Goal: Find specific page/section: Find specific page/section

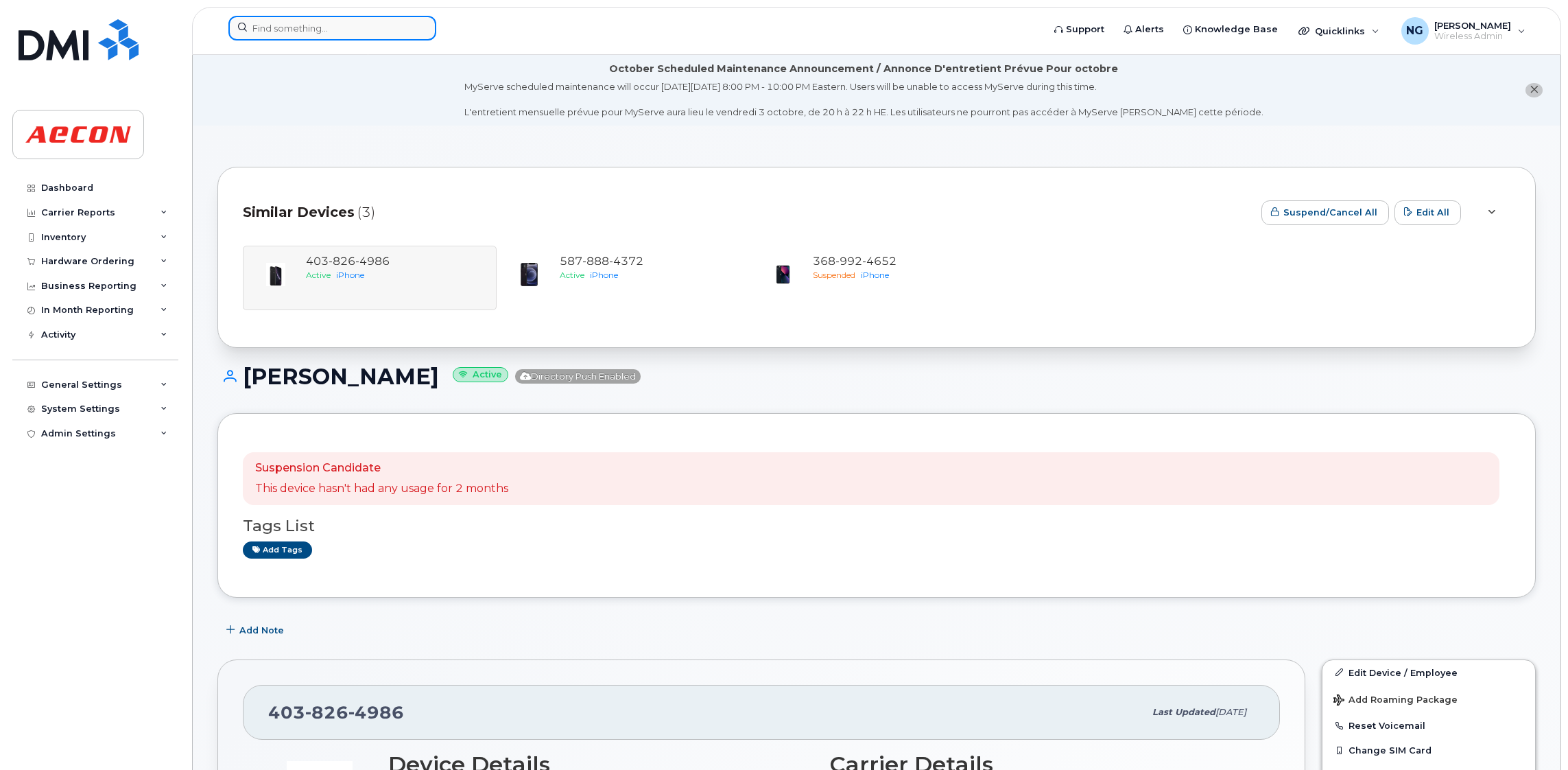
drag, startPoint x: 0, startPoint y: 0, endPoint x: 341, endPoint y: 26, distance: 342.0
click at [341, 26] on input at bounding box center [332, 28] width 208 height 25
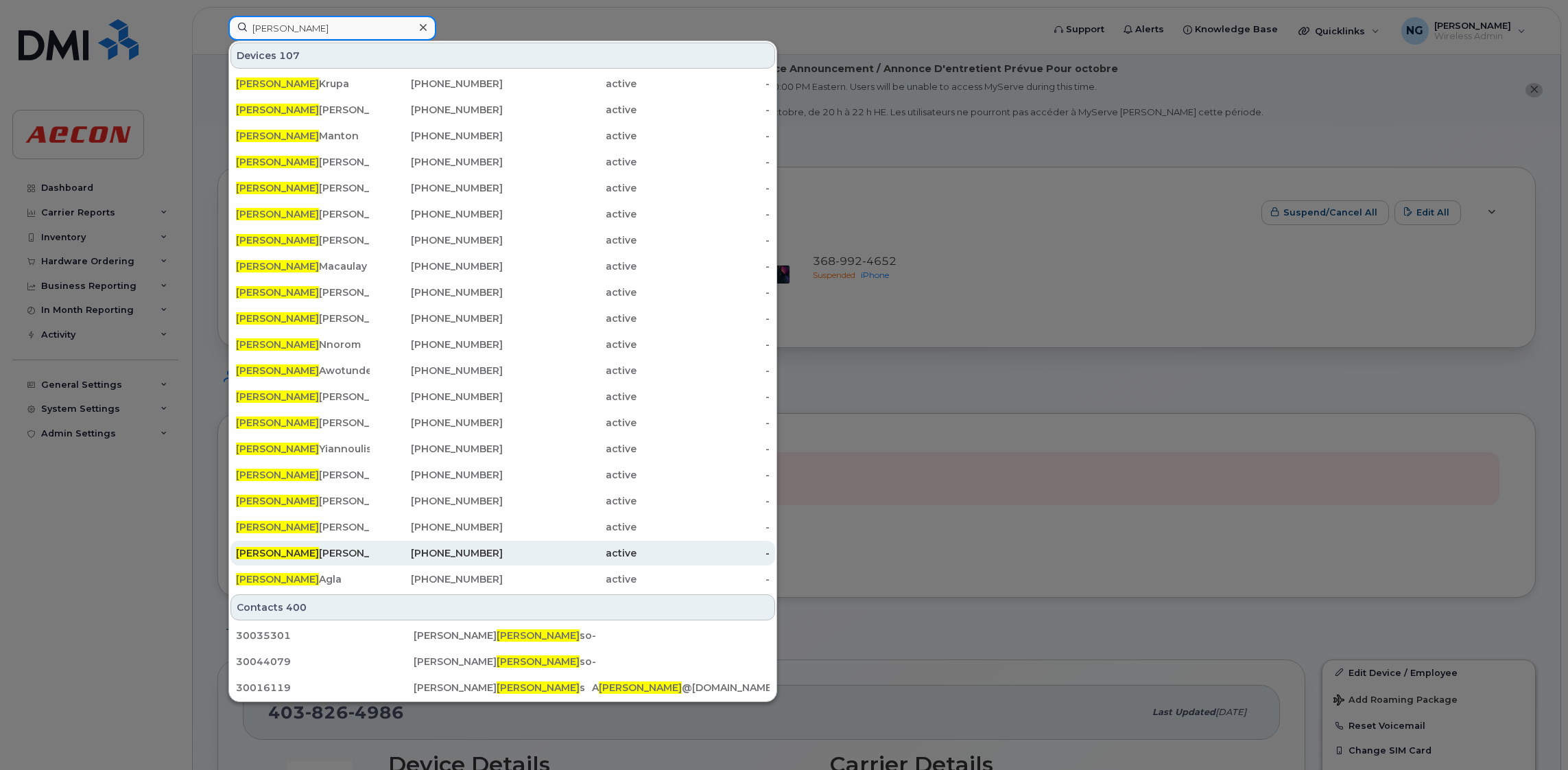
type input "stephen"
click at [303, 552] on div "Stephen Cleary" at bounding box center [303, 553] width 134 height 14
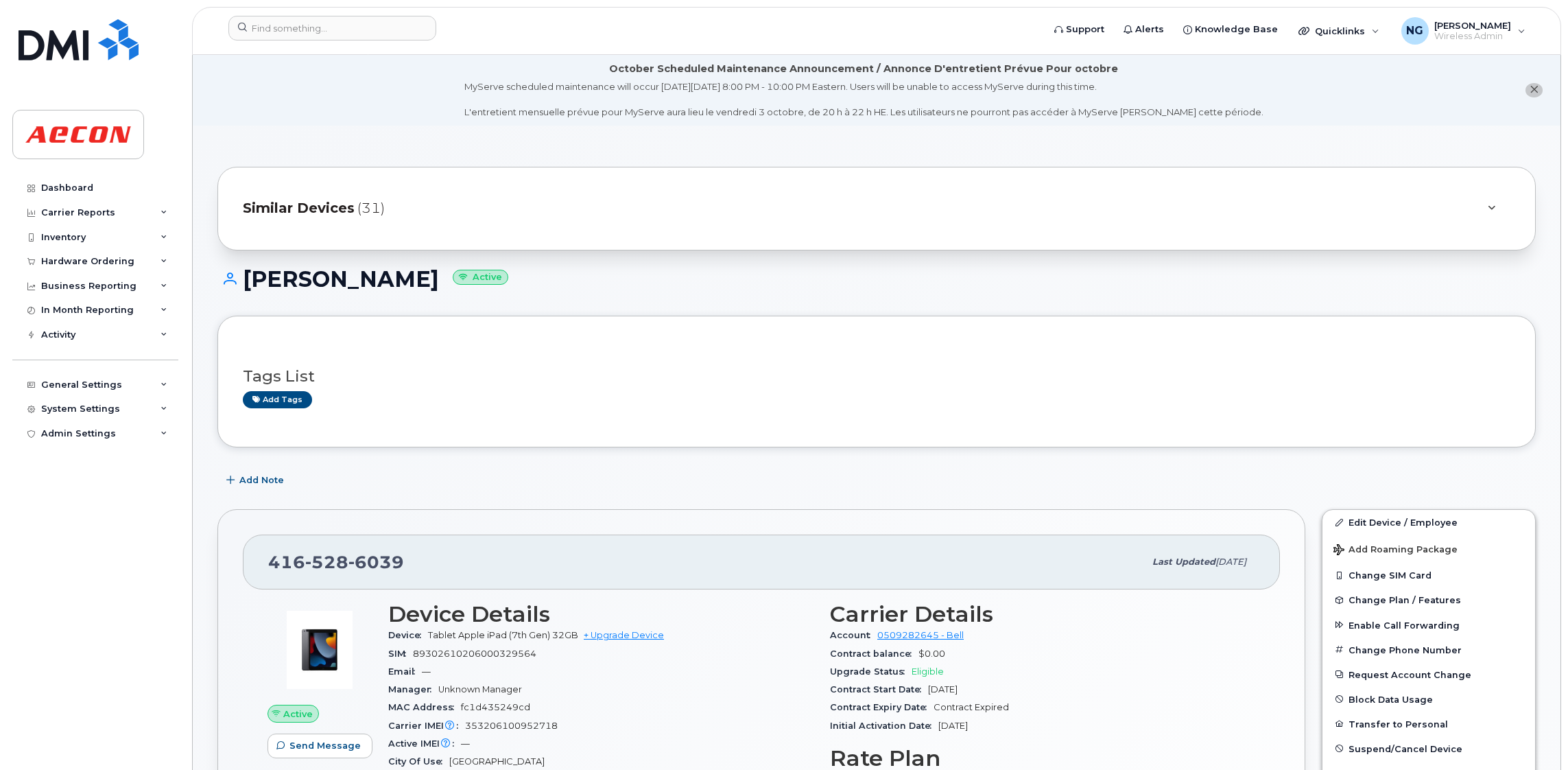
click at [318, 206] on span "Similar Devices" at bounding box center [299, 208] width 112 height 20
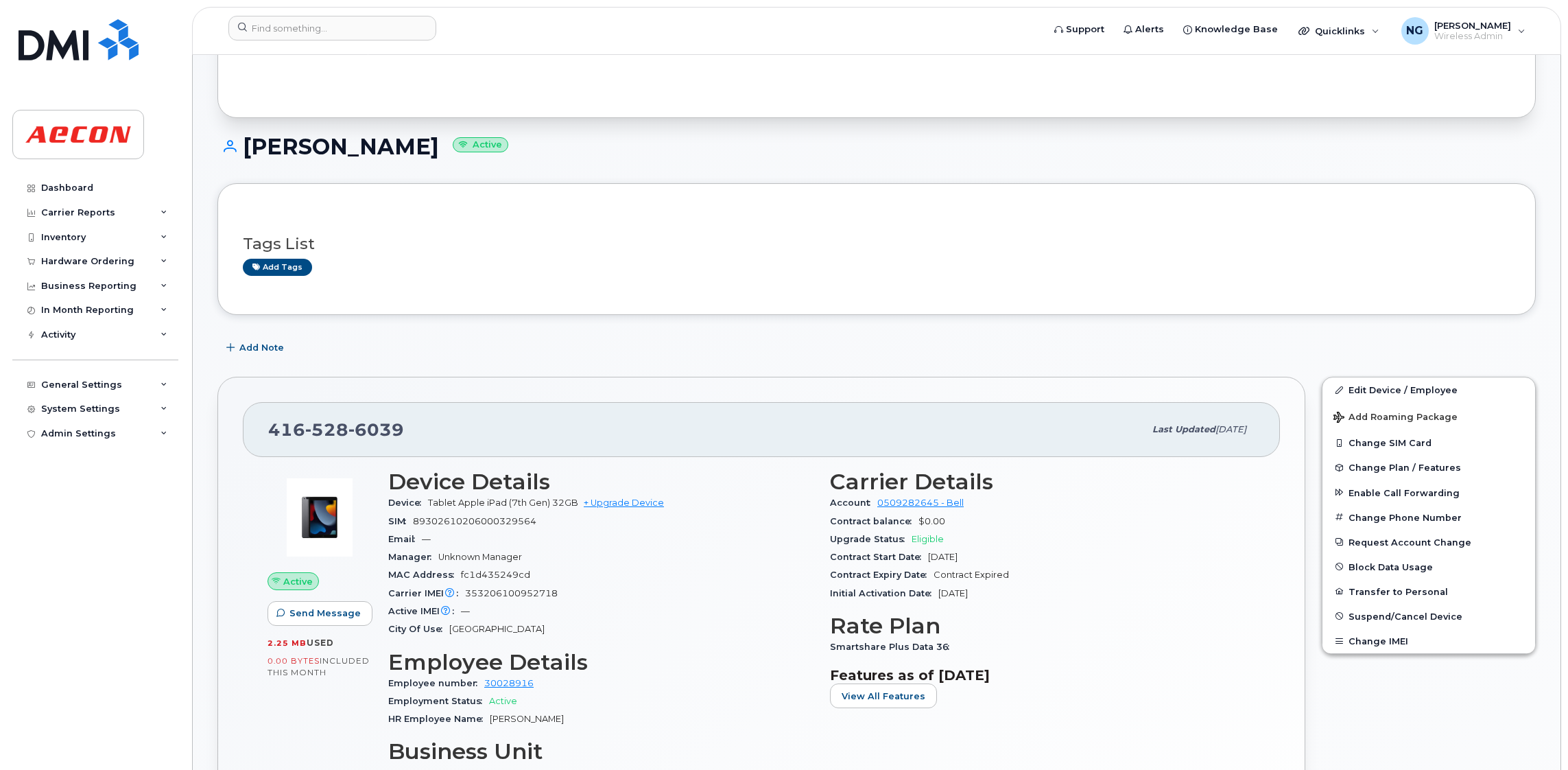
scroll to position [308, 0]
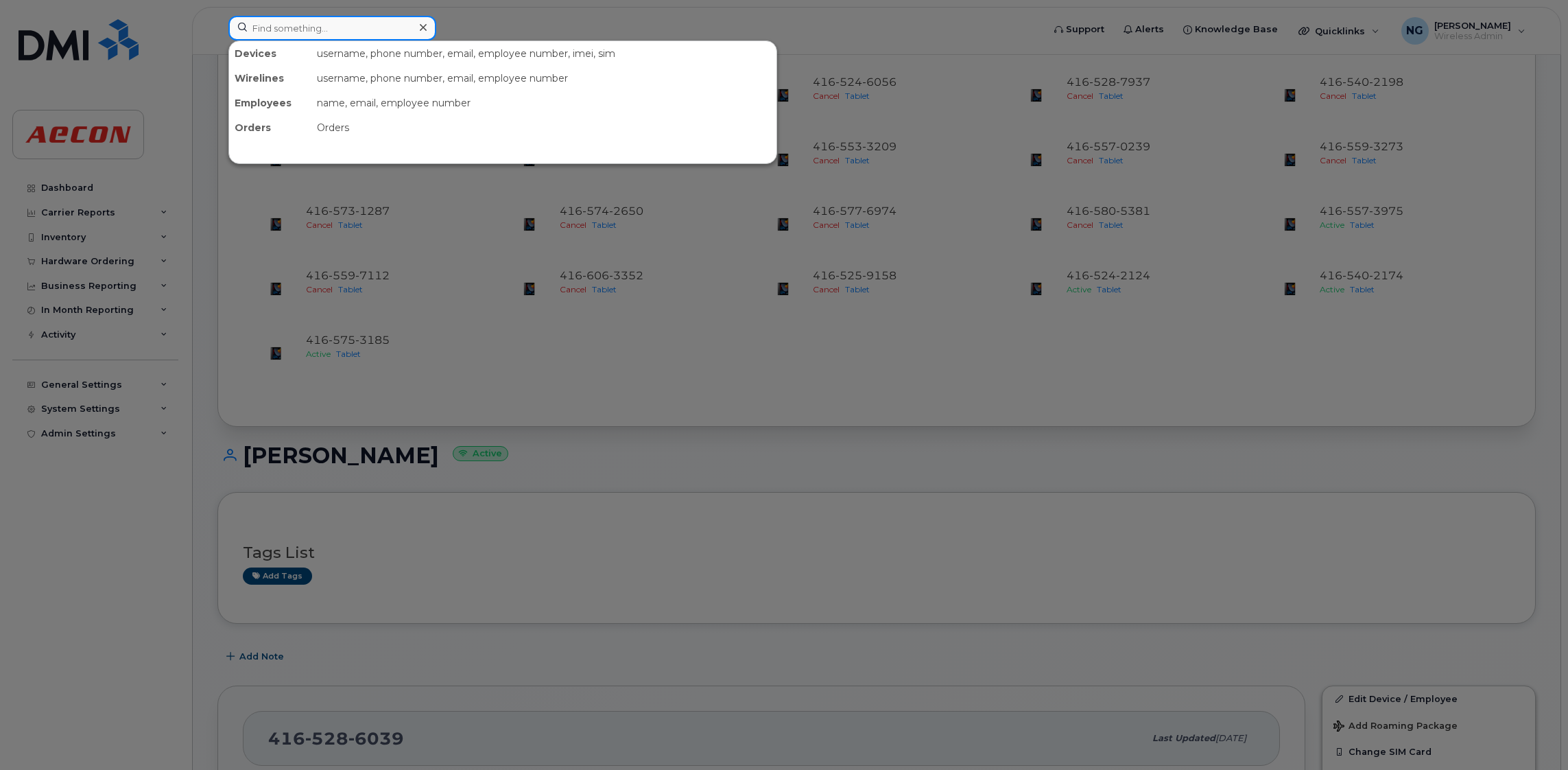
click at [370, 29] on input at bounding box center [332, 28] width 208 height 25
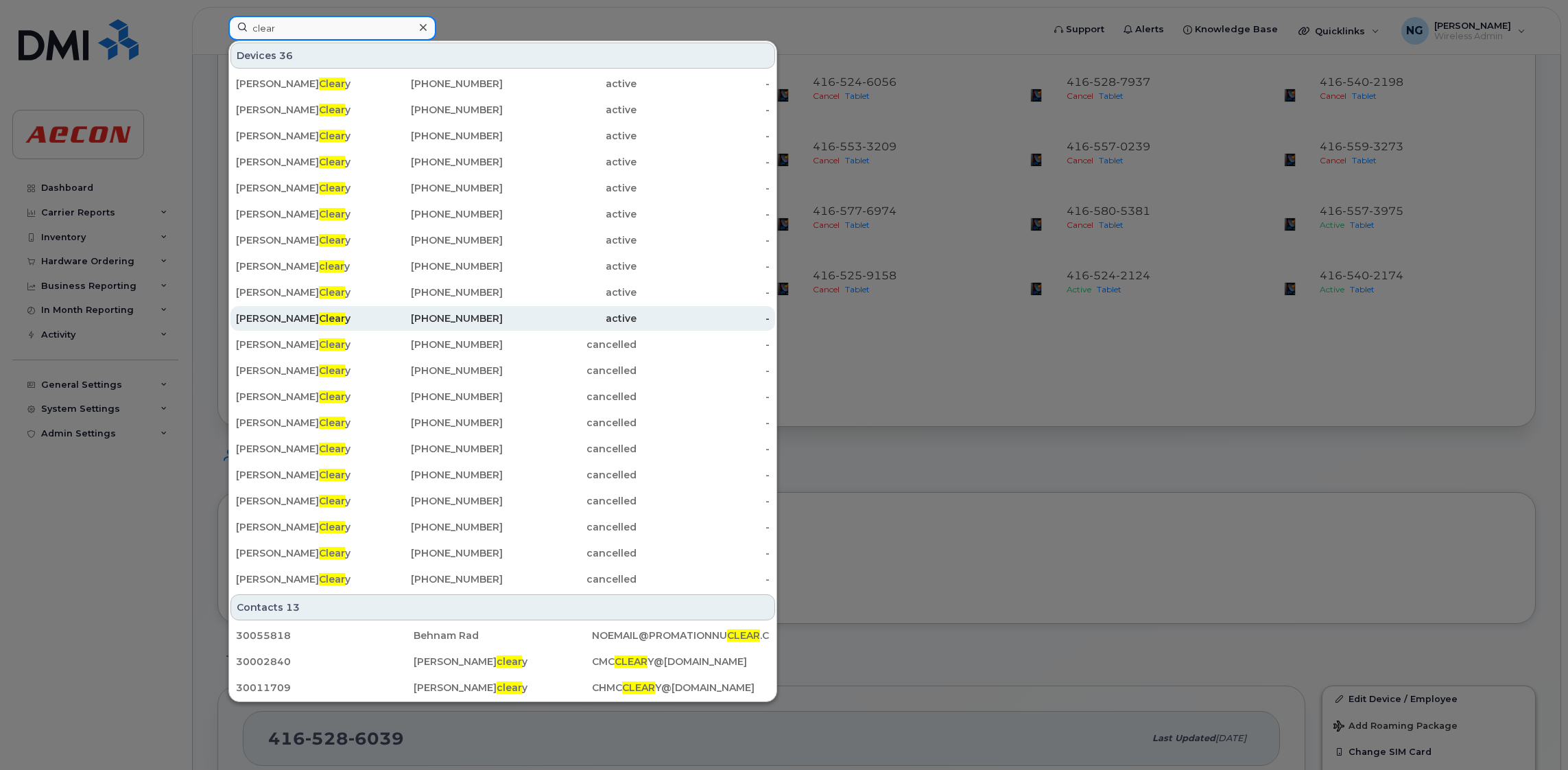
type input "clear"
click at [467, 316] on div "416-428-2962" at bounding box center [437, 318] width 134 height 14
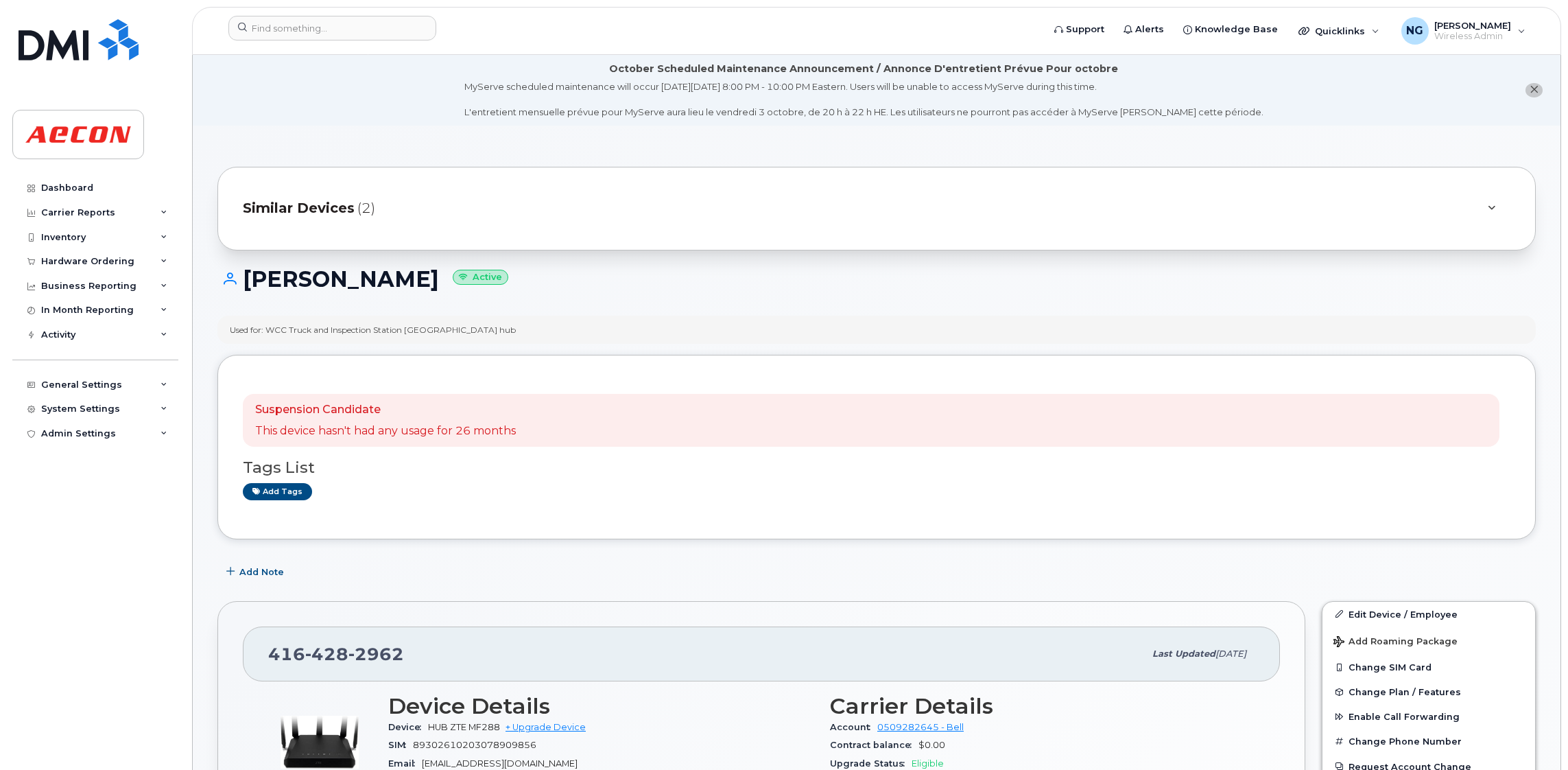
click at [334, 209] on span "Similar Devices" at bounding box center [299, 208] width 112 height 20
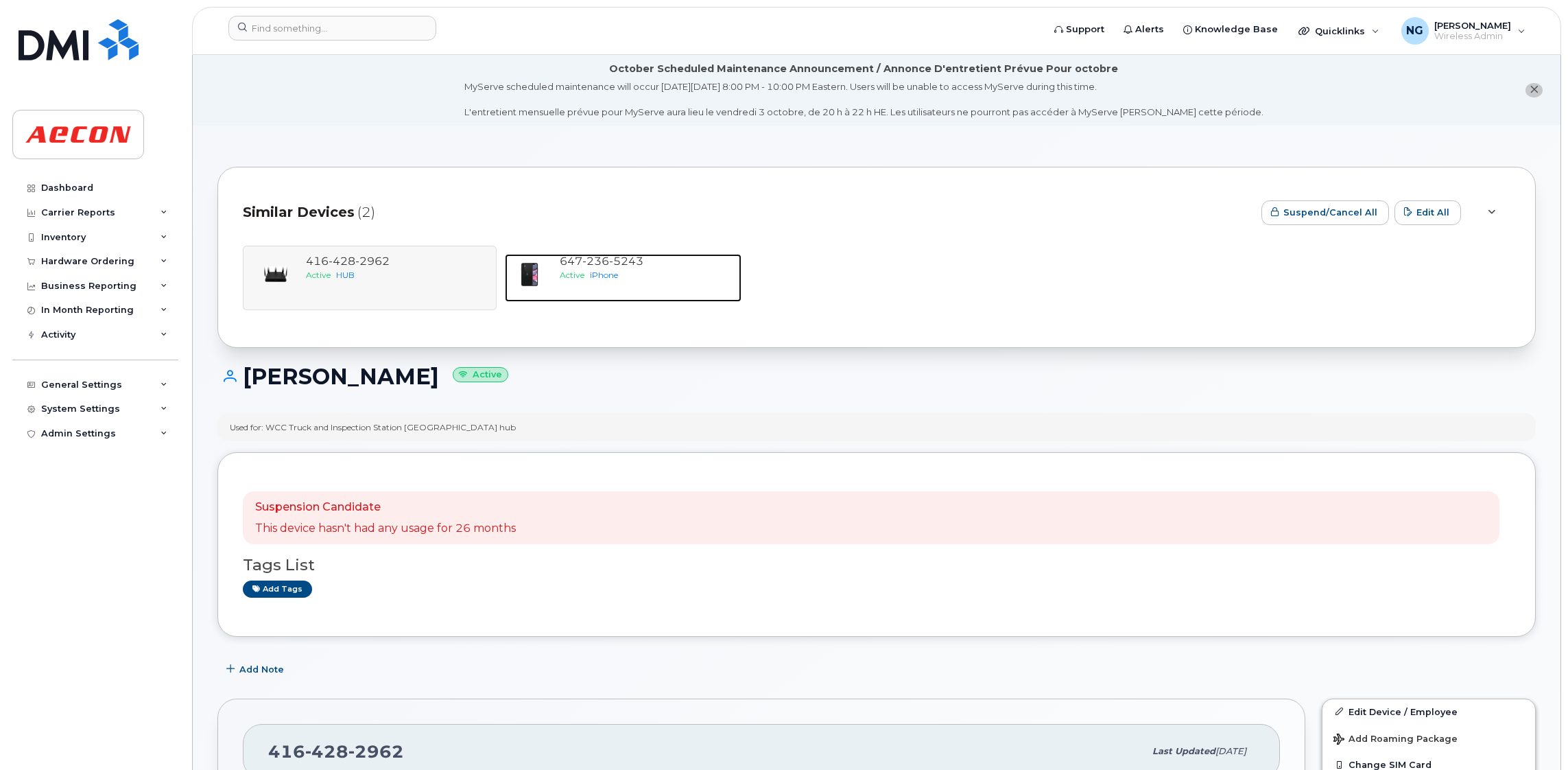
drag, startPoint x: 582, startPoint y: 265, endPoint x: 664, endPoint y: 366, distance: 130.1
click at [583, 267] on span "236" at bounding box center [596, 262] width 27 height 13
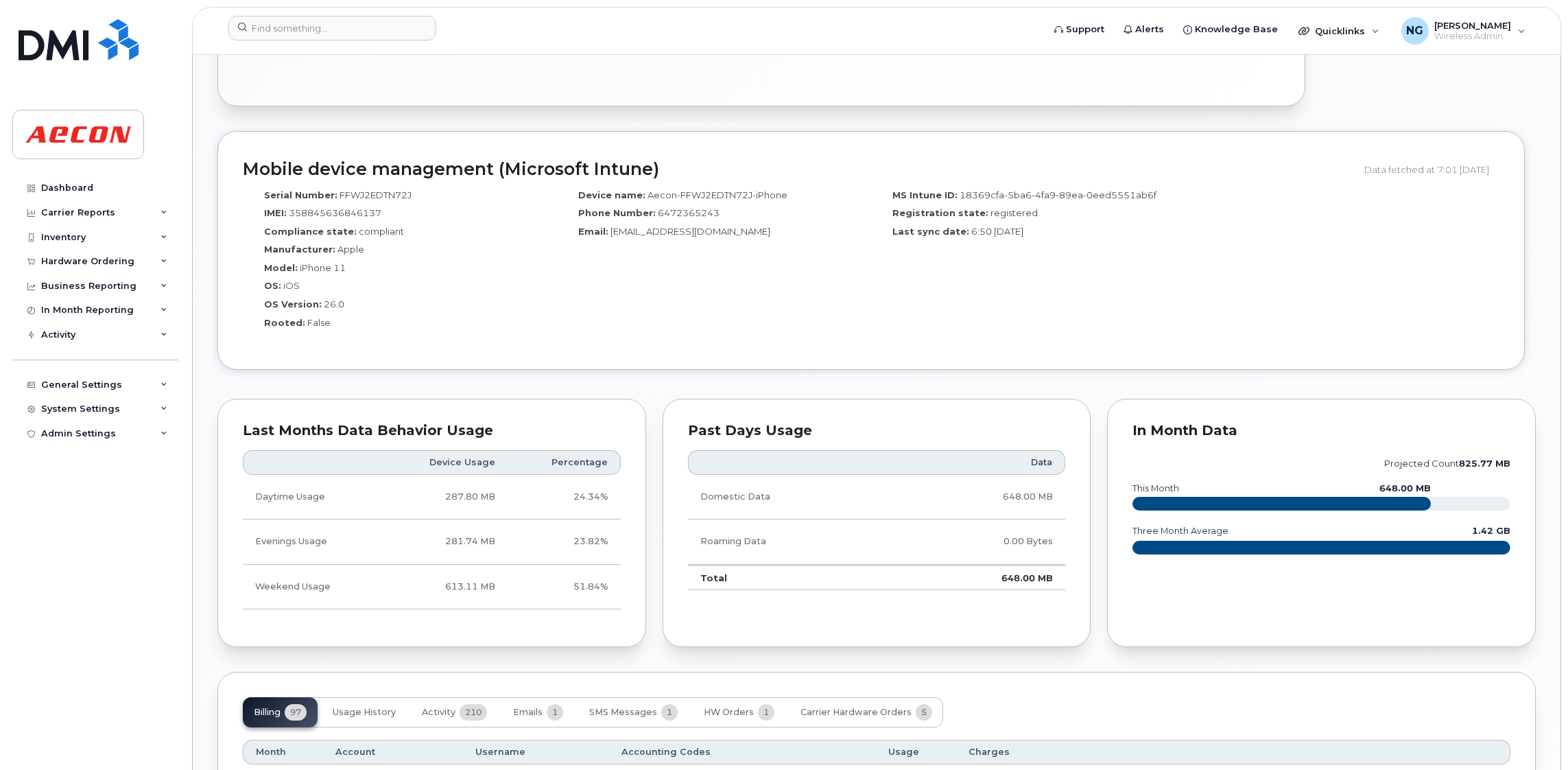
scroll to position [1648, 0]
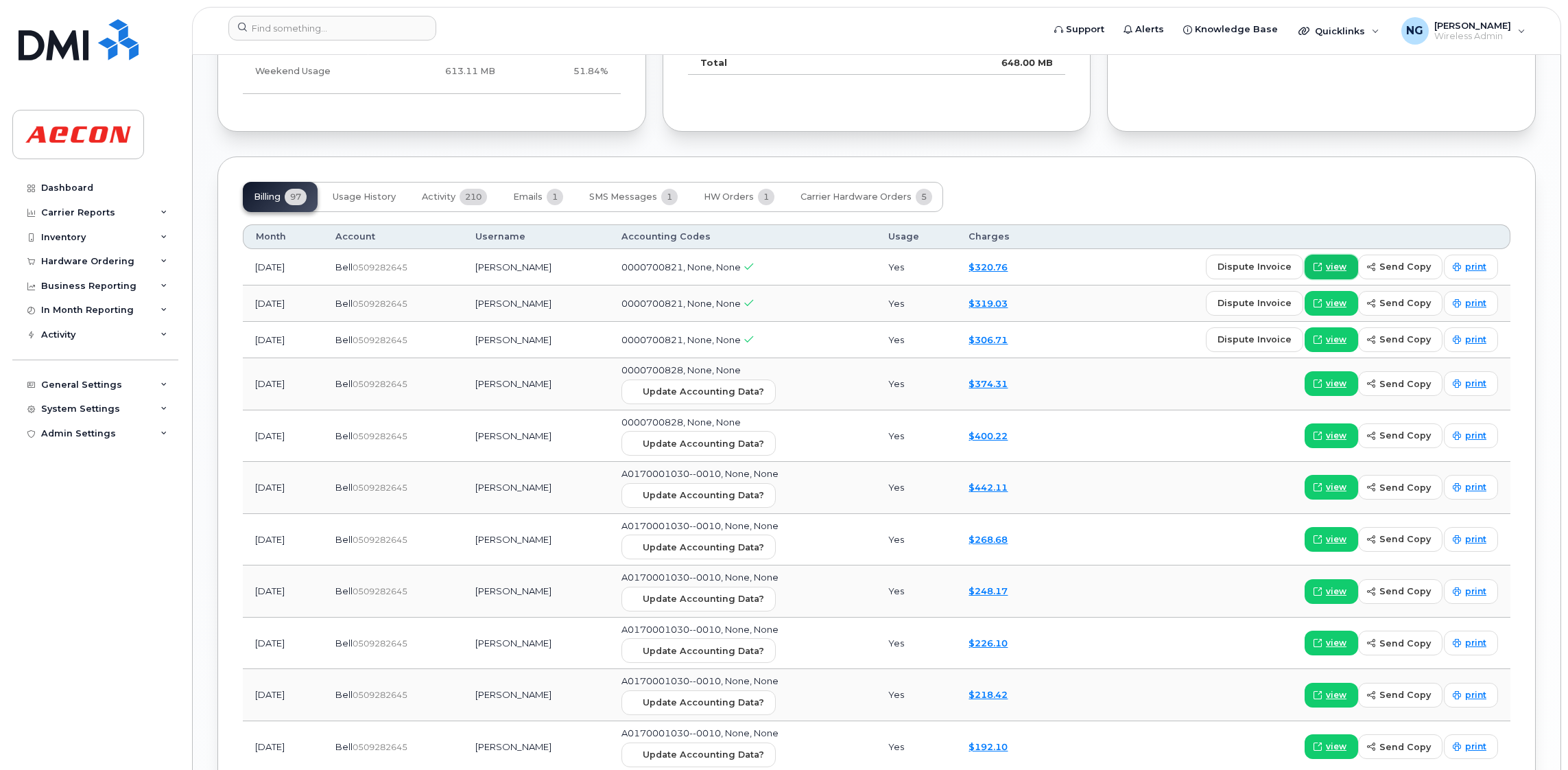
click at [1341, 269] on span "view" at bounding box center [1337, 267] width 21 height 13
click at [1335, 273] on span "view" at bounding box center [1337, 267] width 21 height 13
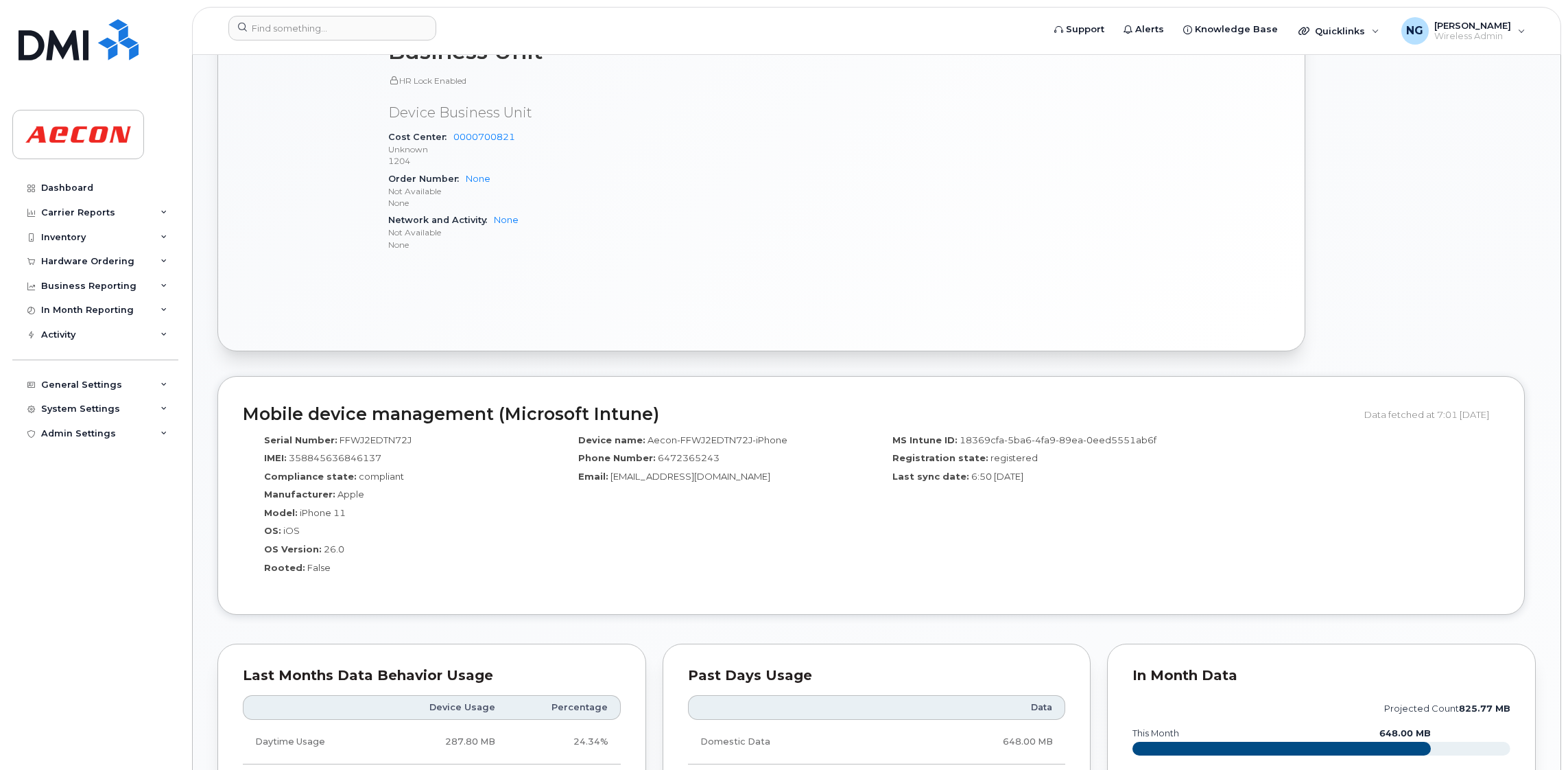
scroll to position [1441, 0]
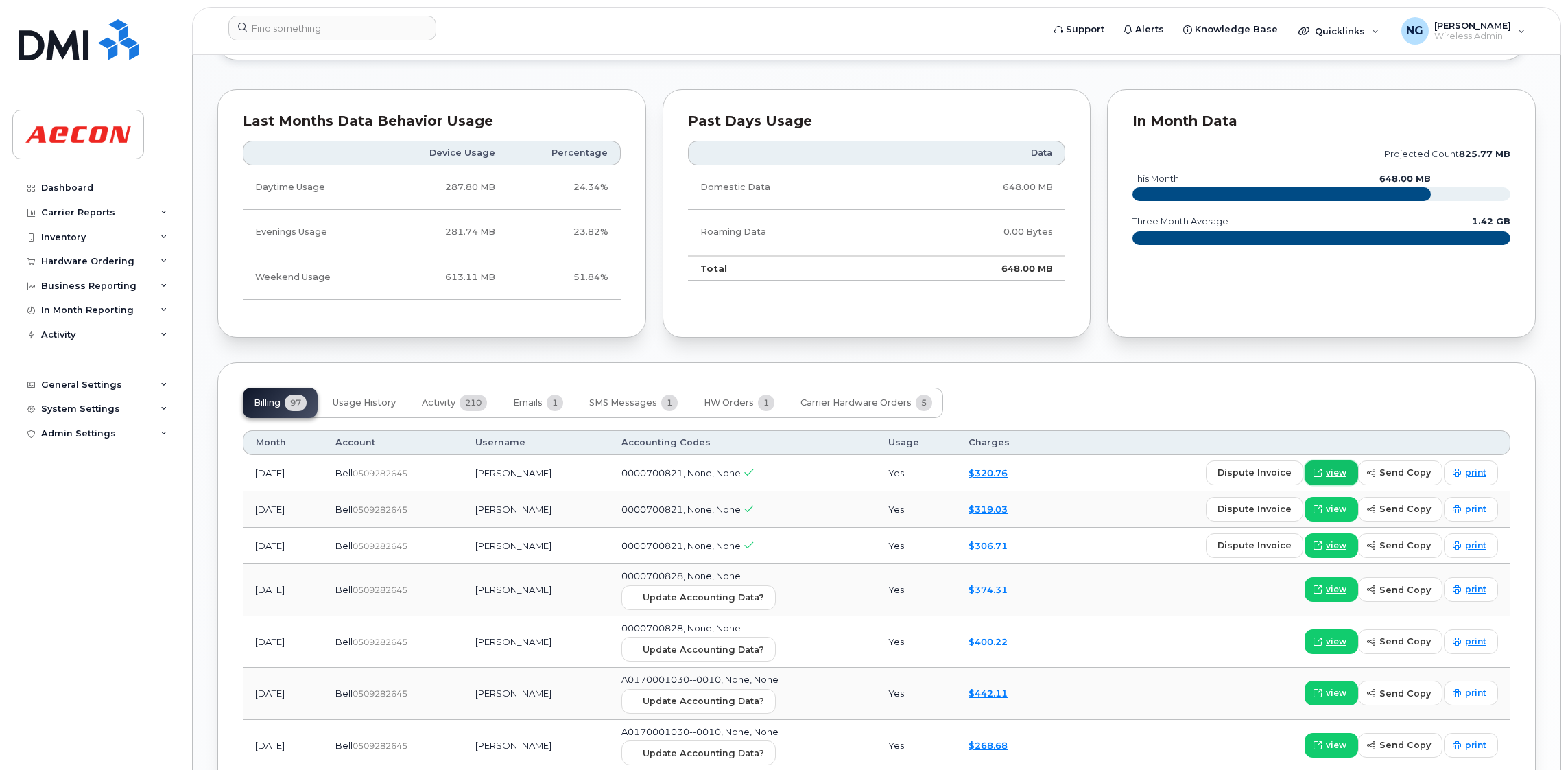
click at [1336, 469] on span "view" at bounding box center [1337, 472] width 21 height 13
click at [1317, 466] on link "view" at bounding box center [1332, 473] width 54 height 25
click at [1337, 511] on span "view" at bounding box center [1337, 509] width 21 height 13
click at [1346, 647] on span "view" at bounding box center [1337, 642] width 21 height 13
